Goal: Task Accomplishment & Management: Use online tool/utility

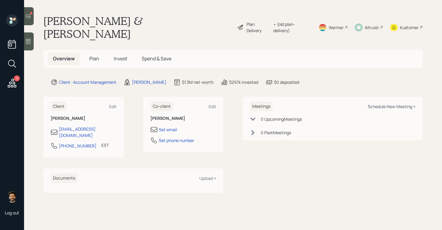
click at [401, 104] on div "Schedule New Meeting +" at bounding box center [392, 107] width 48 height 6
select select "f14b762f-c7c2-4b89-9227-8fa891345eea"
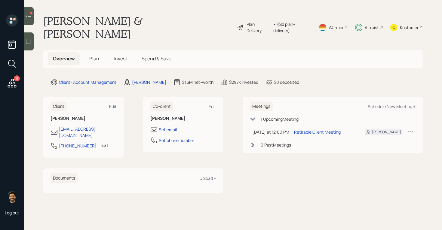
click at [374, 24] on div "Altruist" at bounding box center [372, 27] width 14 height 6
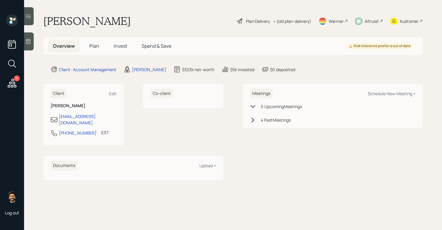
click at [369, 23] on div "Altruist" at bounding box center [372, 21] width 14 height 6
